Goal: Task Accomplishment & Management: Complete application form

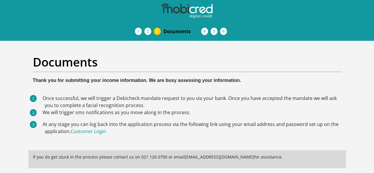
scroll to position [56, 0]
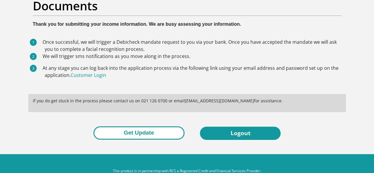
click at [135, 126] on button "Get Update" at bounding box center [138, 132] width 91 height 13
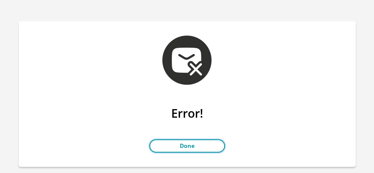
click at [191, 145] on link "Done" at bounding box center [187, 145] width 76 height 13
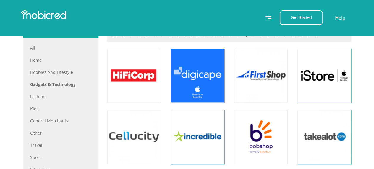
scroll to position [296, 0]
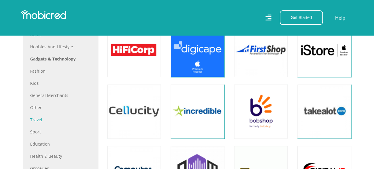
click at [38, 119] on link "Travel" at bounding box center [60, 119] width 61 height 6
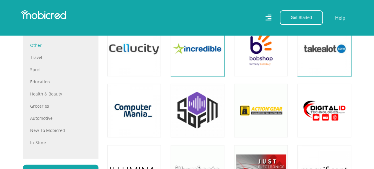
scroll to position [384, 0]
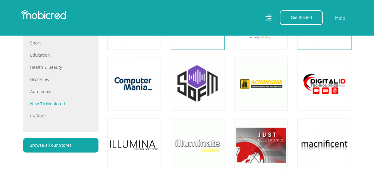
click at [55, 102] on link "New to Mobicred" at bounding box center [60, 103] width 61 height 6
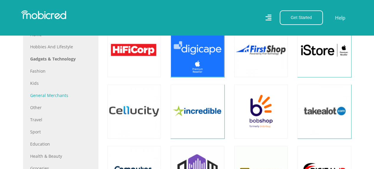
scroll to position [414, 0]
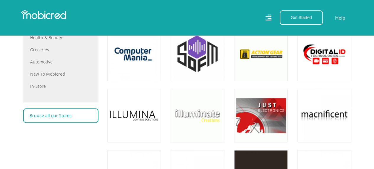
click at [39, 114] on link "Browse all our Stores" at bounding box center [60, 115] width 75 height 14
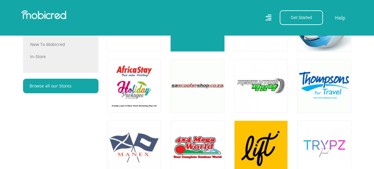
scroll to position [296, 0]
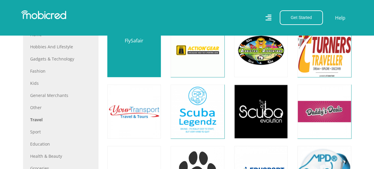
click at [121, 44] on link at bounding box center [134, 49] width 63 height 63
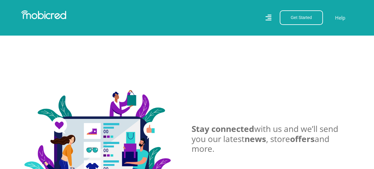
scroll to position [857, 0]
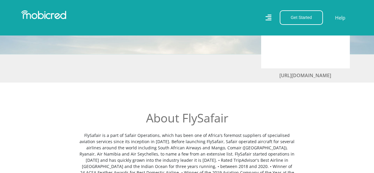
scroll to position [59, 0]
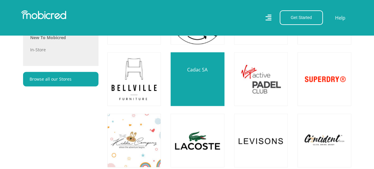
scroll to position [503, 0]
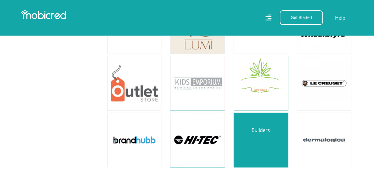
scroll to position [887, 0]
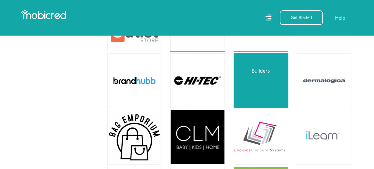
click at [252, 78] on link at bounding box center [261, 80] width 64 height 64
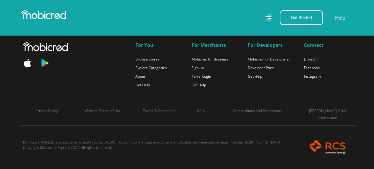
scroll to position [3989, 0]
